Goal: Transaction & Acquisition: Purchase product/service

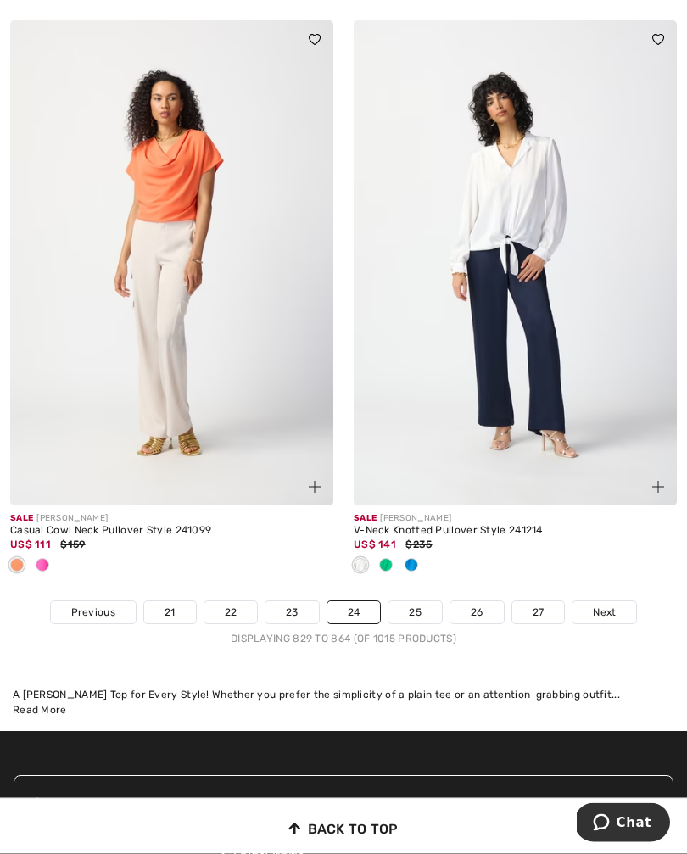
scroll to position [10003, 0]
click at [615, 611] on link "Next" at bounding box center [604, 612] width 64 height 22
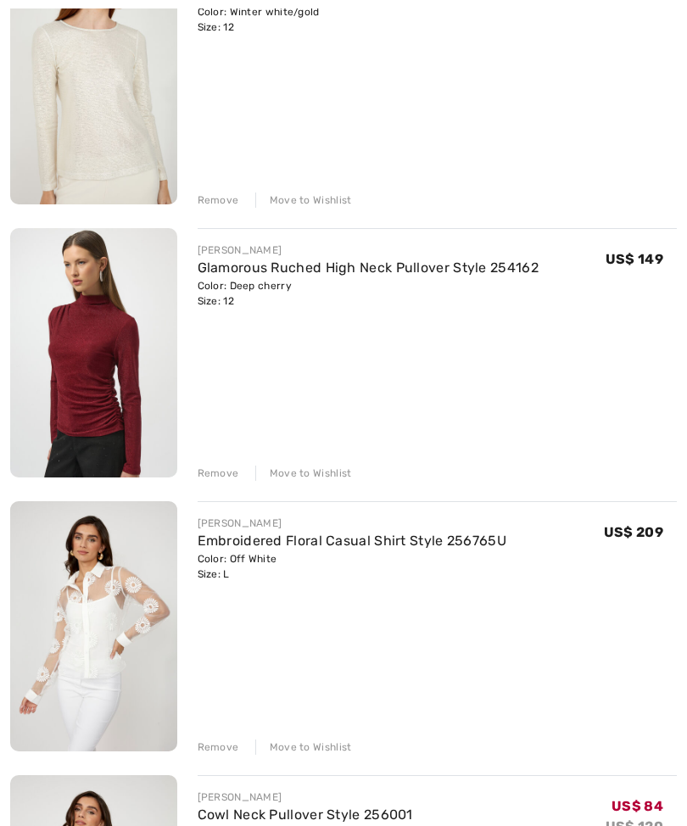
scroll to position [654, 0]
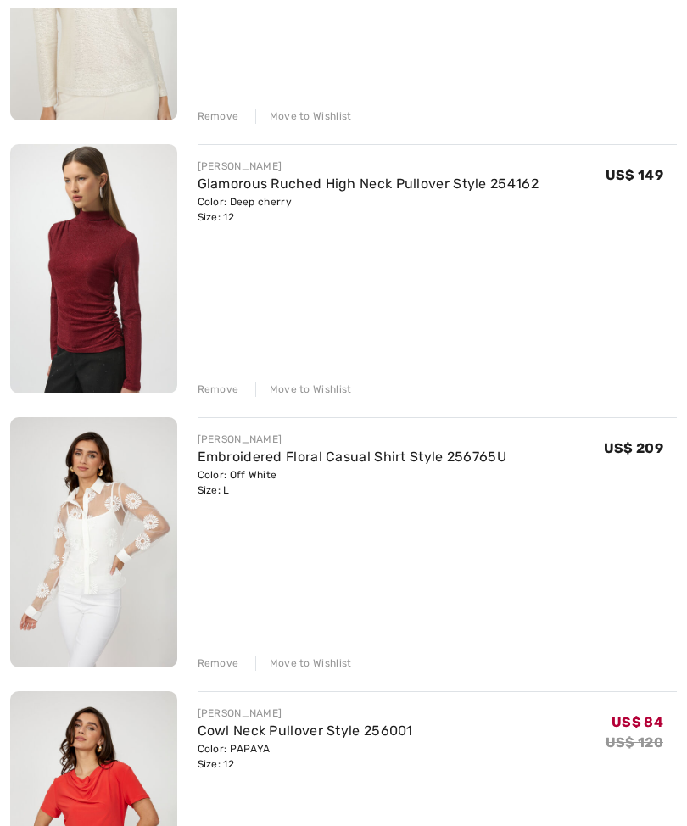
click at [199, 662] on div "Remove" at bounding box center [219, 663] width 42 height 15
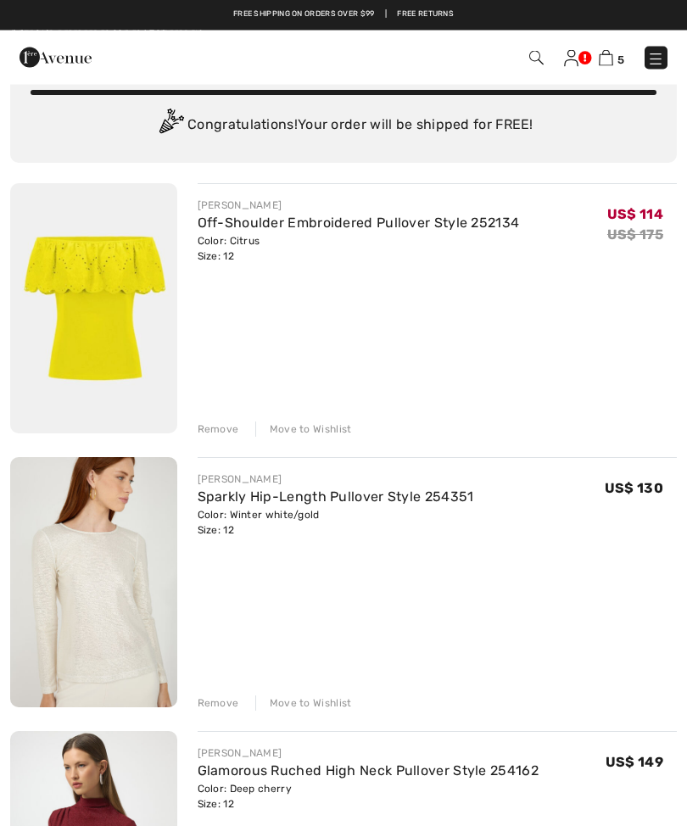
scroll to position [0, 0]
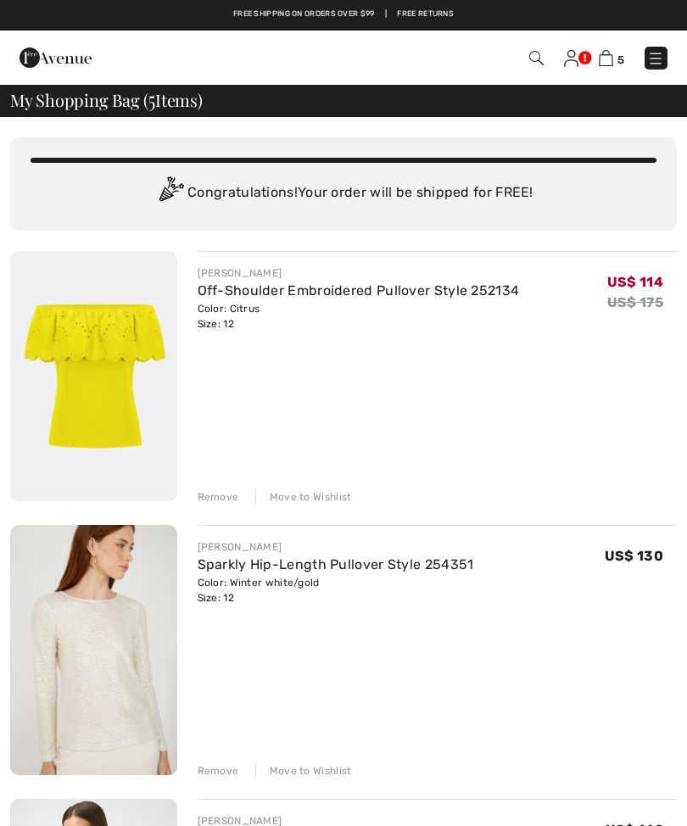
click at [522, 52] on span "5" at bounding box center [483, 58] width 367 height 23
click at [531, 63] on img at bounding box center [536, 58] width 14 height 14
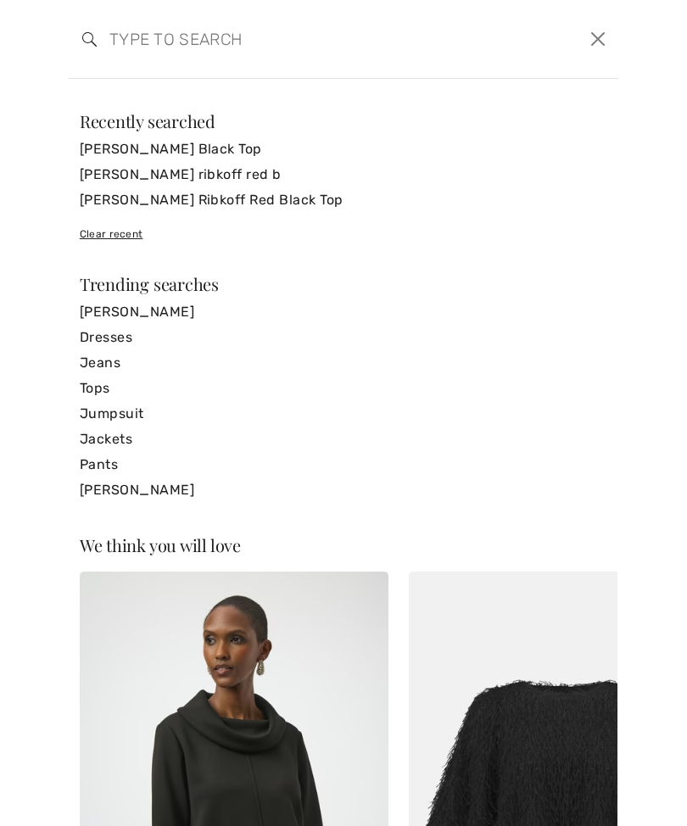
click at [120, 51] on input "search" at bounding box center [285, 39] width 377 height 51
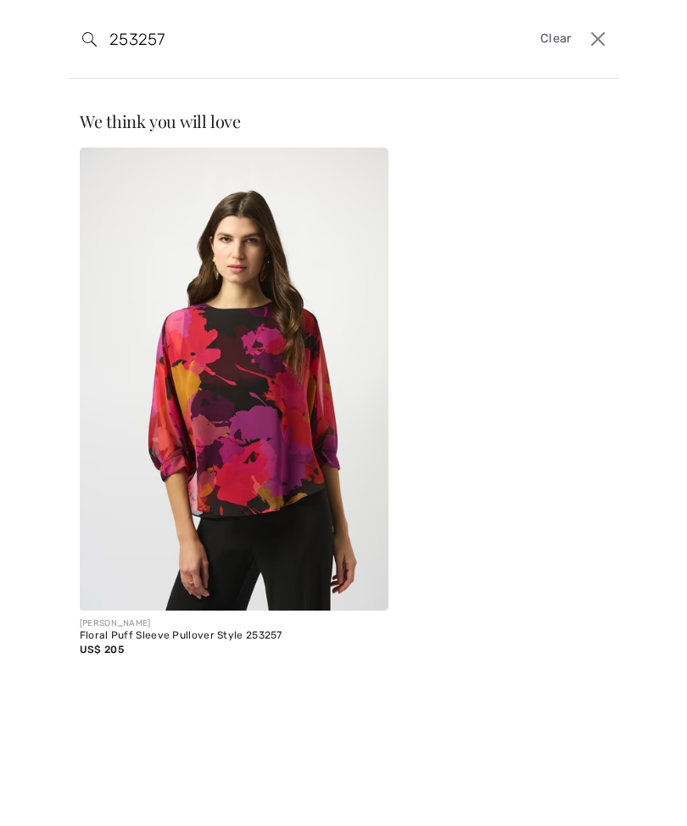
click at [188, 60] on input "253257" at bounding box center [285, 39] width 377 height 51
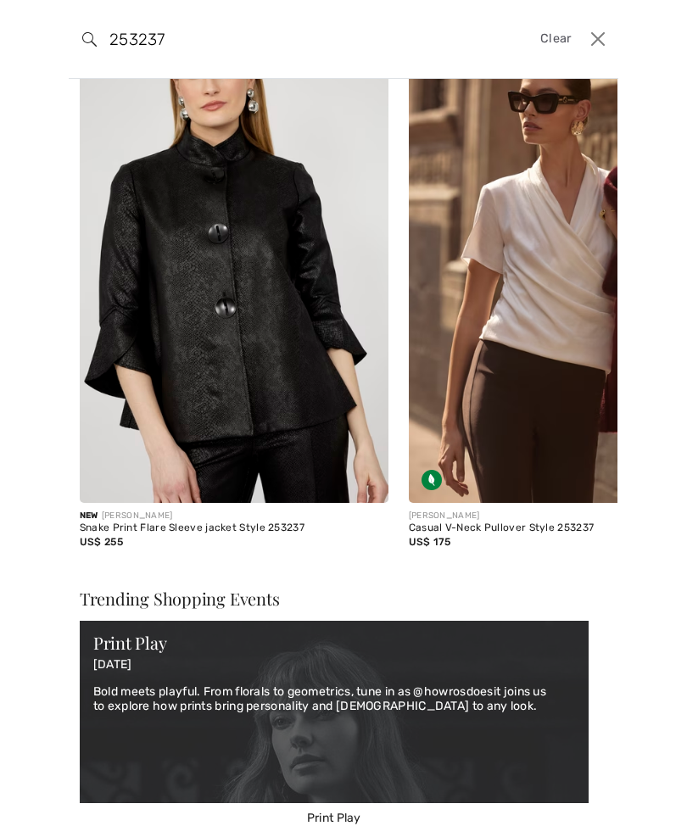
scroll to position [109, 0]
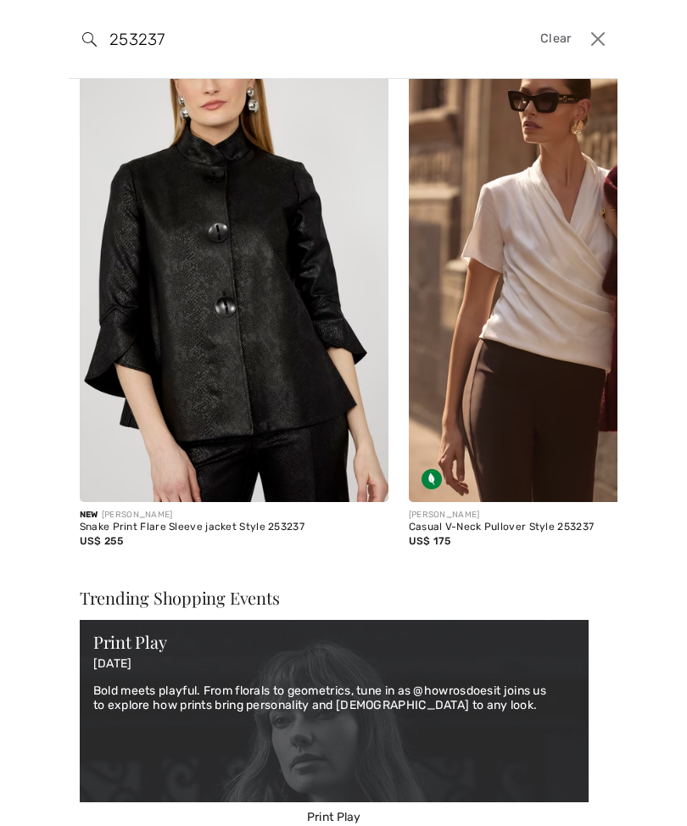
type input "253237"
click at [511, 300] on img at bounding box center [563, 270] width 309 height 463
click at [565, 339] on img at bounding box center [563, 270] width 309 height 463
click at [560, 327] on img at bounding box center [563, 270] width 309 height 463
click at [556, 322] on img at bounding box center [563, 270] width 309 height 463
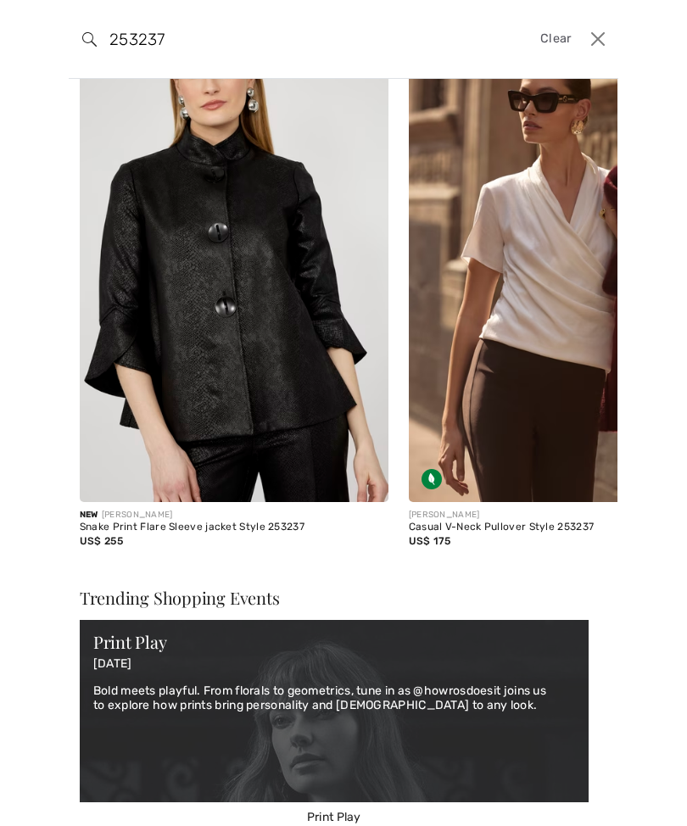
click at [557, 318] on img at bounding box center [563, 270] width 309 height 463
